Goal: Information Seeking & Learning: Learn about a topic

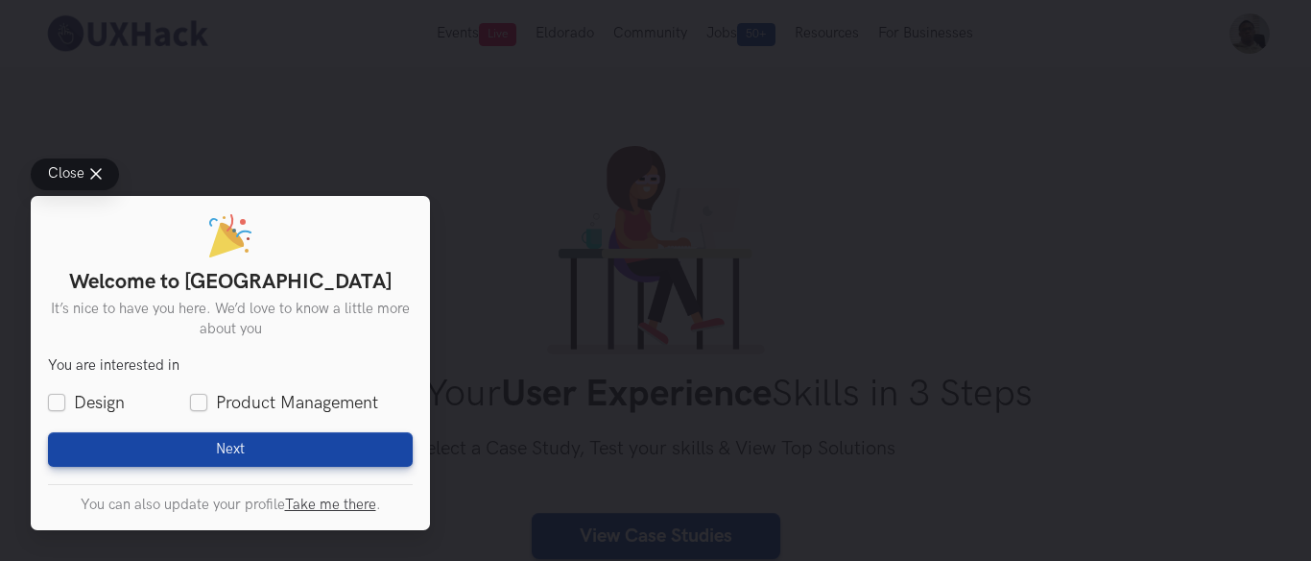
click at [78, 167] on span "Close" at bounding box center [66, 174] width 36 height 14
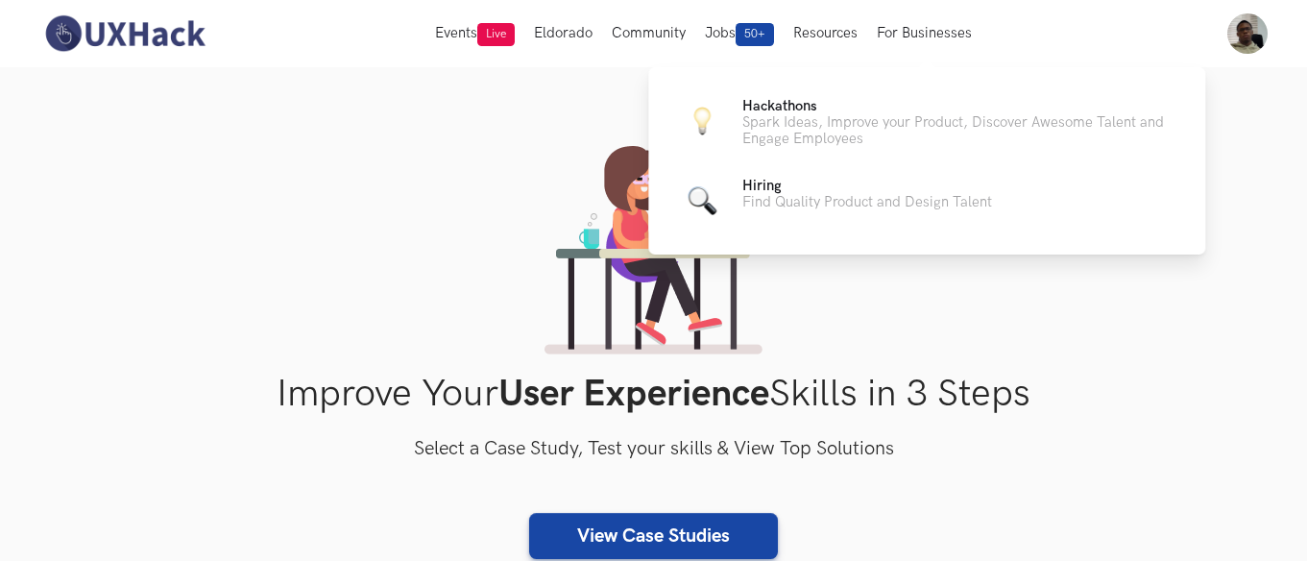
click at [918, 91] on div "Hackathons Spark Ideas, Improve your Product, Discover Awesome Talent and Engag…" at bounding box center [926, 160] width 557 height 187
click at [910, 108] on p "Hackathons" at bounding box center [958, 106] width 432 height 16
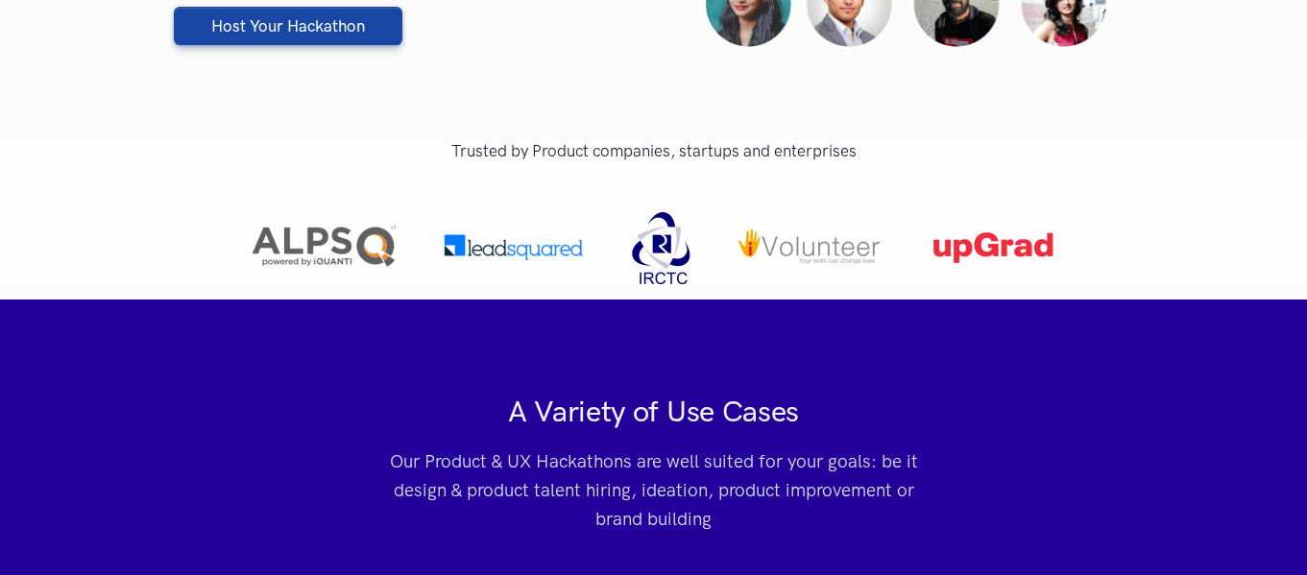
scroll to position [389, 0]
